Goal: Transaction & Acquisition: Obtain resource

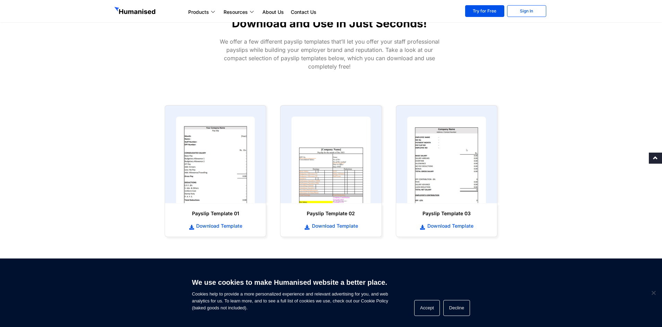
scroll to position [262, 0]
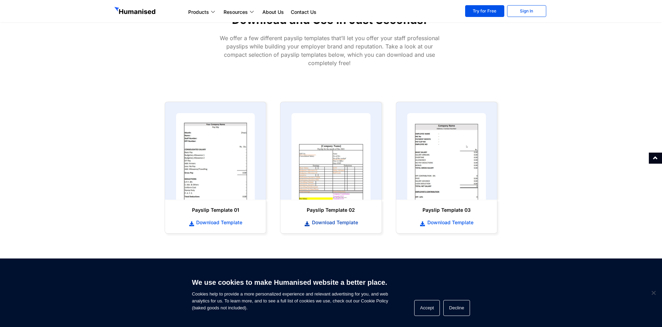
click at [311, 222] on span "Download Template" at bounding box center [334, 222] width 48 height 7
click at [291, 56] on p "We offer a few different payslip templates that’ll let you offer your staff pro…" at bounding box center [329, 50] width 229 height 33
click at [446, 224] on span "Download Template" at bounding box center [449, 222] width 48 height 7
click at [287, 89] on section "Professional Payslip Templates You Can Download and Use in Just Seconds! We off…" at bounding box center [331, 24] width 662 height 141
click at [348, 199] on img at bounding box center [330, 156] width 87 height 95
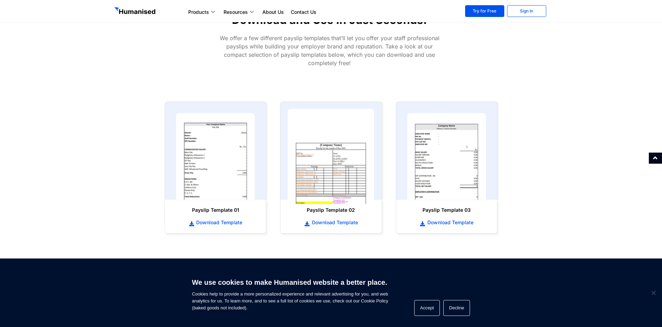
click at [348, 199] on img at bounding box center [330, 156] width 87 height 95
click at [233, 224] on span "Download Template" at bounding box center [218, 222] width 48 height 7
click at [286, 77] on section "Professional Payslip Templates You Can Download and Use in Just Seconds! We off…" at bounding box center [331, 24] width 662 height 141
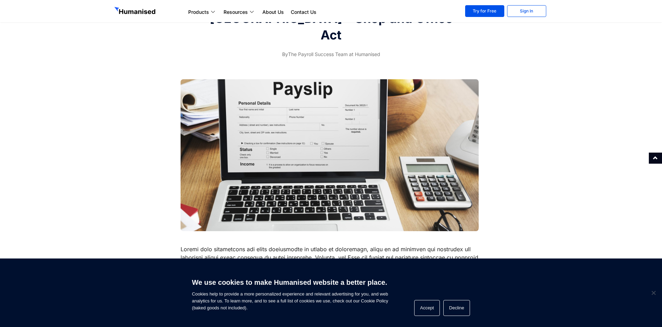
scroll to position [44, 0]
